Goal: Communication & Community: Ask a question

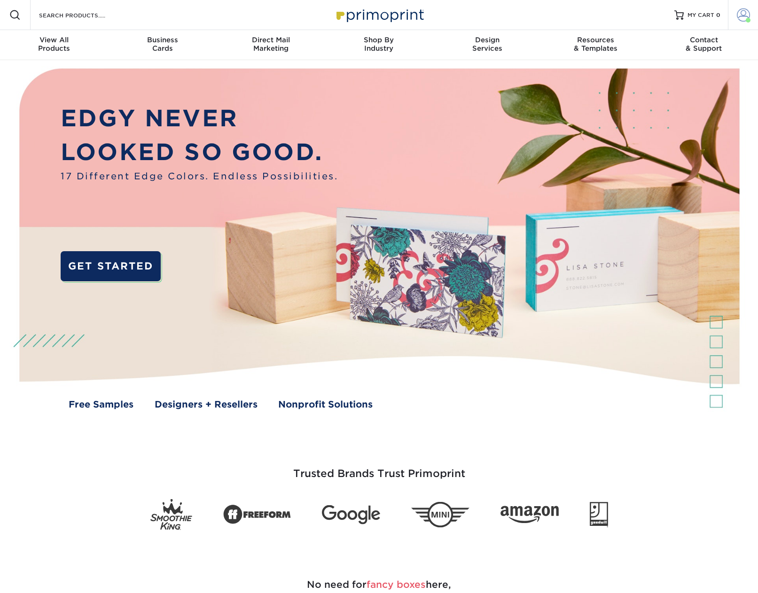
click at [743, 20] on span at bounding box center [743, 14] width 13 height 13
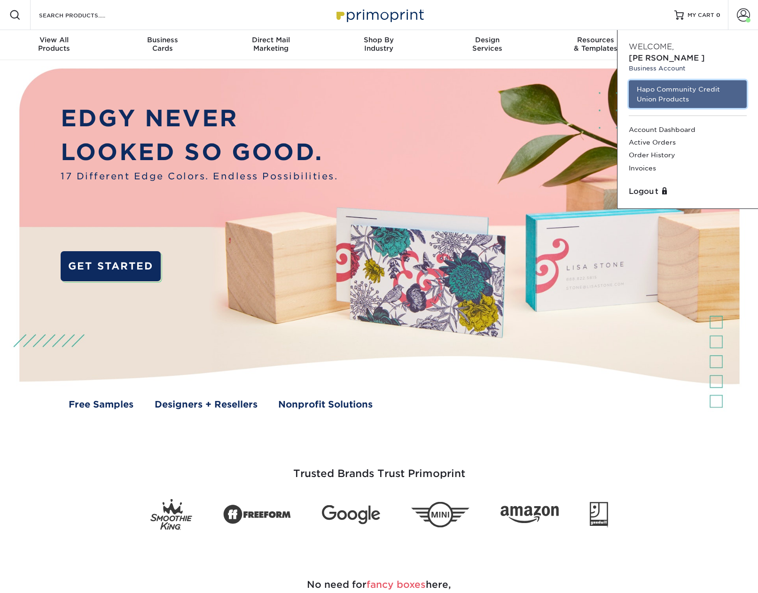
click at [674, 87] on link "Hapo Community Credit Union Products" at bounding box center [688, 94] width 118 height 28
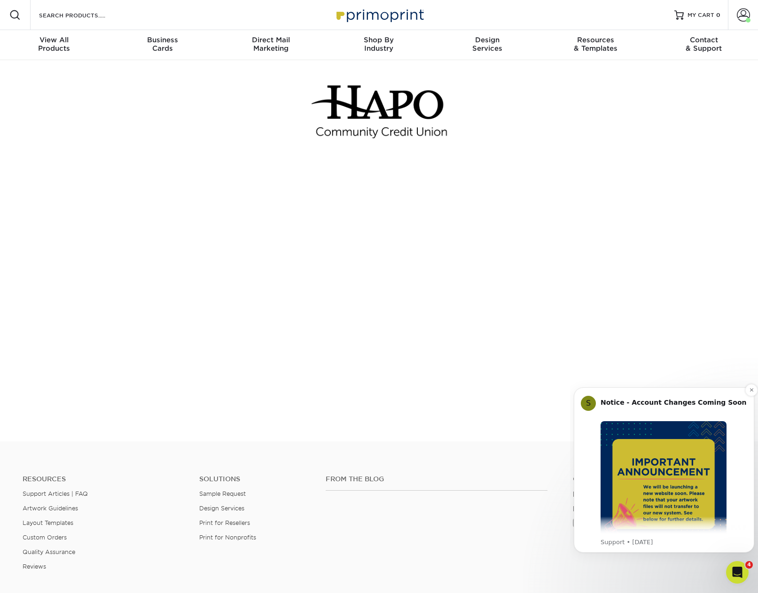
click at [636, 479] on img "Message content" at bounding box center [664, 485] width 126 height 126
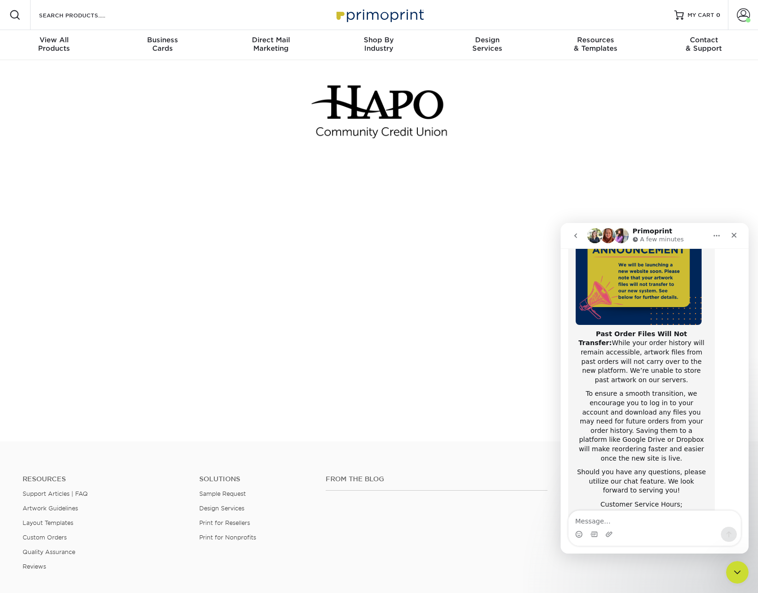
scroll to position [126, 0]
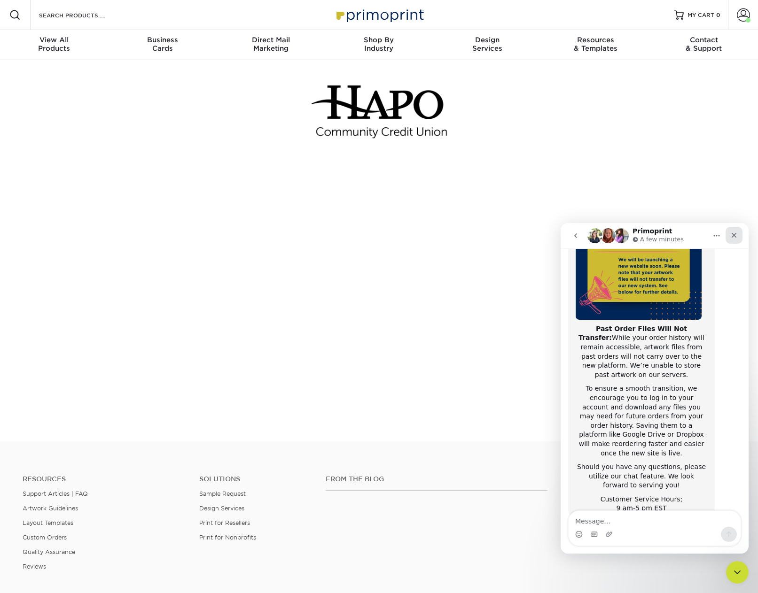
click at [734, 235] on icon "Close" at bounding box center [734, 235] width 5 height 5
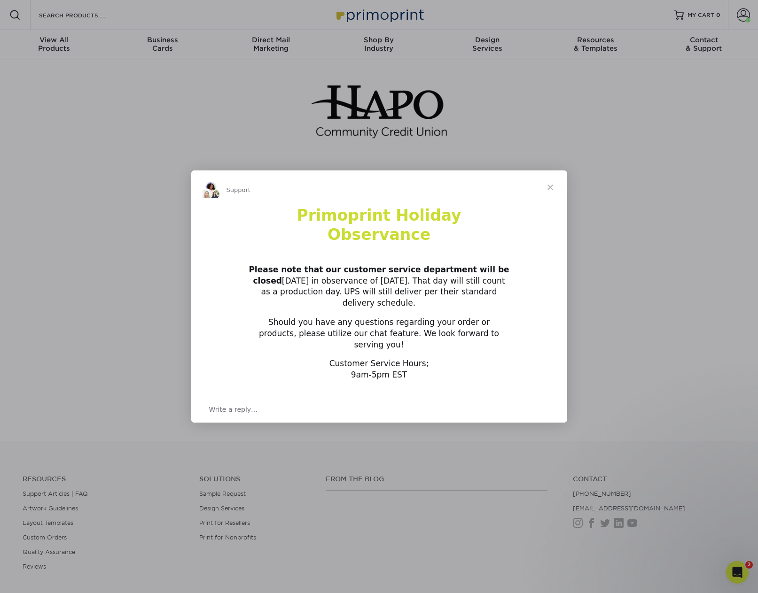
click at [737, 576] on div "Intercom messenger" at bounding box center [379, 296] width 758 height 593
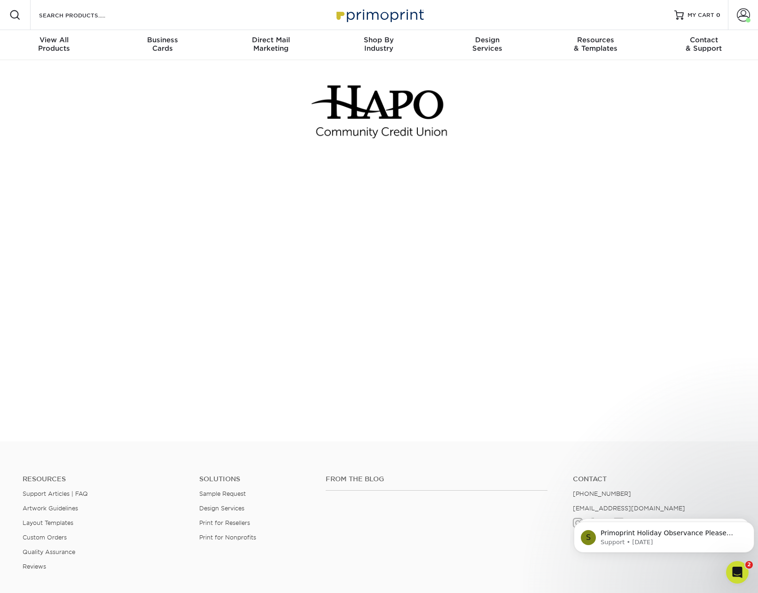
scroll to position [0, 0]
click at [736, 576] on icon "Open Intercom Messenger" at bounding box center [738, 573] width 16 height 16
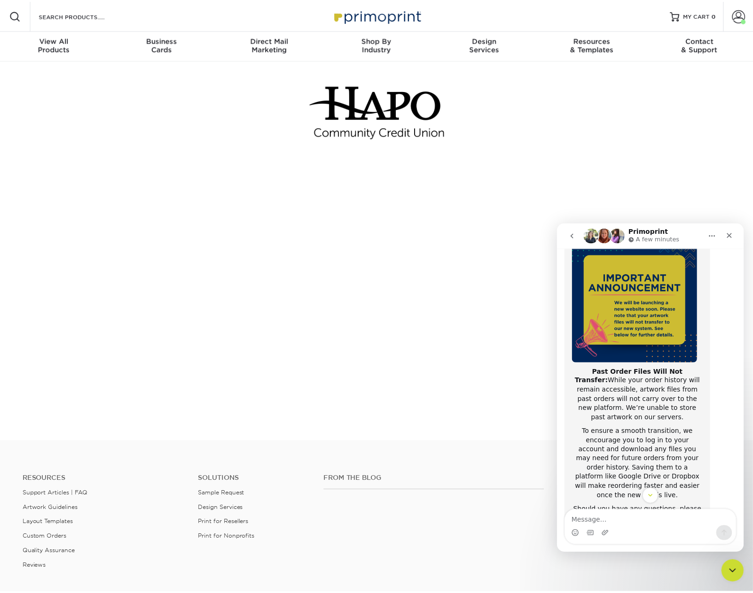
scroll to position [126, 0]
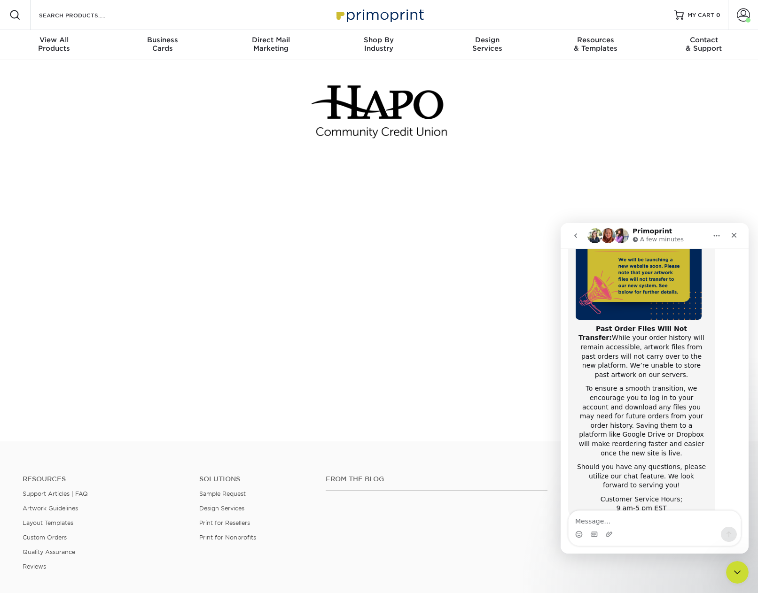
click at [632, 520] on textarea "Message…" at bounding box center [655, 519] width 172 height 16
type textarea "H"
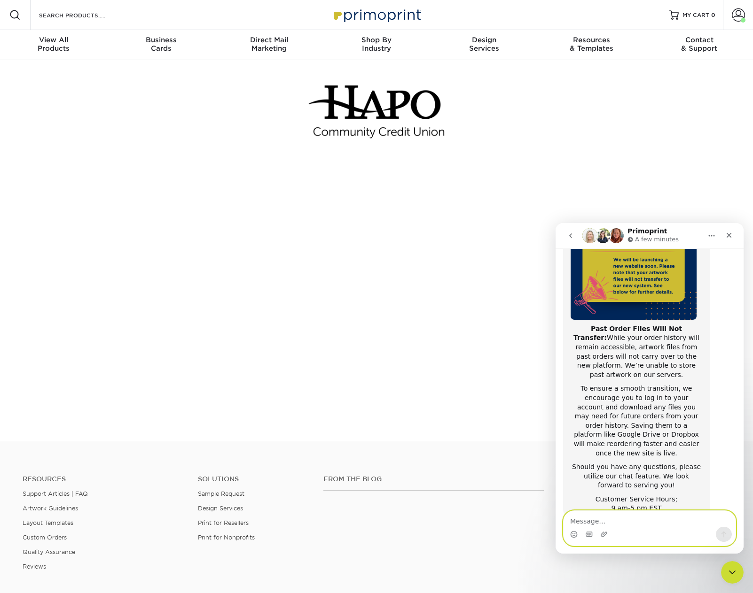
click at [658, 519] on textarea "Message…" at bounding box center [649, 519] width 172 height 16
